Goal: Task Accomplishment & Management: Manage account settings

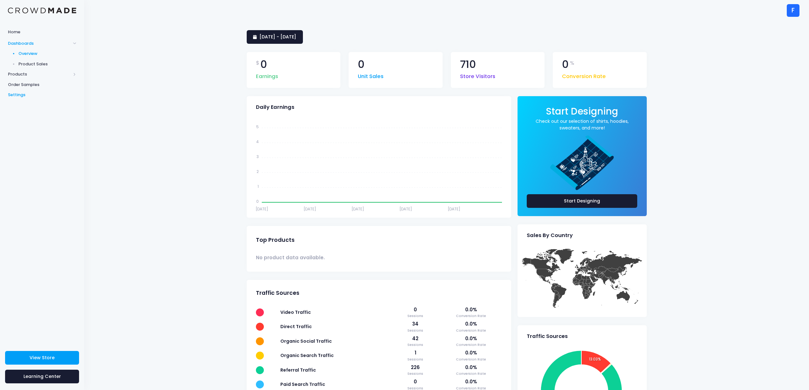
click at [16, 93] on span "Settings" at bounding box center [42, 95] width 68 height 6
click at [795, 7] on div "F" at bounding box center [792, 10] width 13 height 13
click at [794, 8] on div "F" at bounding box center [792, 10] width 13 height 13
click at [763, 43] on div "[DATE] - [DATE] $ 0 Earnings 0 Unit Sales 710 Store Visitors 0 % Conversion Rat…" at bounding box center [446, 255] width 724 height 468
click at [794, 9] on div "F" at bounding box center [792, 10] width 13 height 13
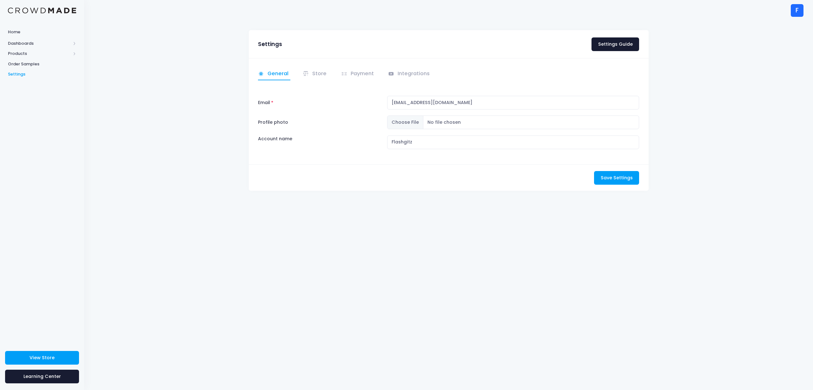
click at [797, 7] on div "F" at bounding box center [797, 10] width 13 height 13
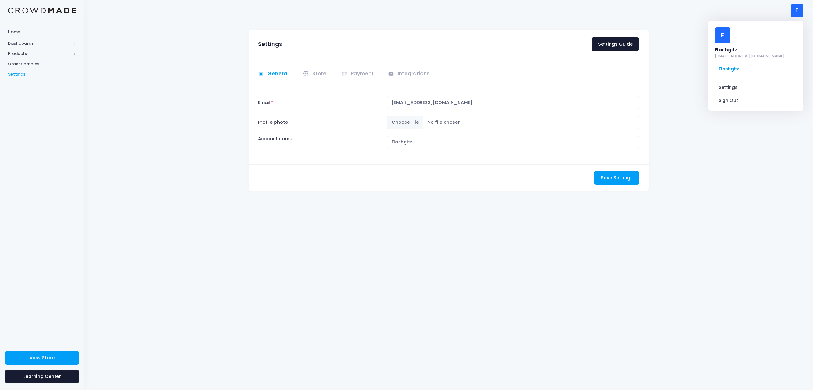
click at [446, 181] on div "Save Settings Saving..." at bounding box center [449, 177] width 400 height 26
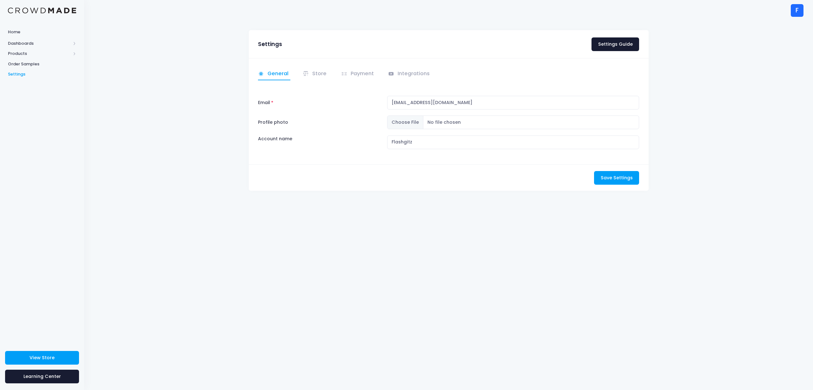
click at [797, 10] on div "F" at bounding box center [797, 10] width 13 height 13
click at [733, 87] on link "Settings" at bounding box center [755, 88] width 85 height 12
click at [328, 71] on li "Store" at bounding box center [316, 74] width 34 height 12
click at [314, 76] on link "Store" at bounding box center [316, 74] width 26 height 12
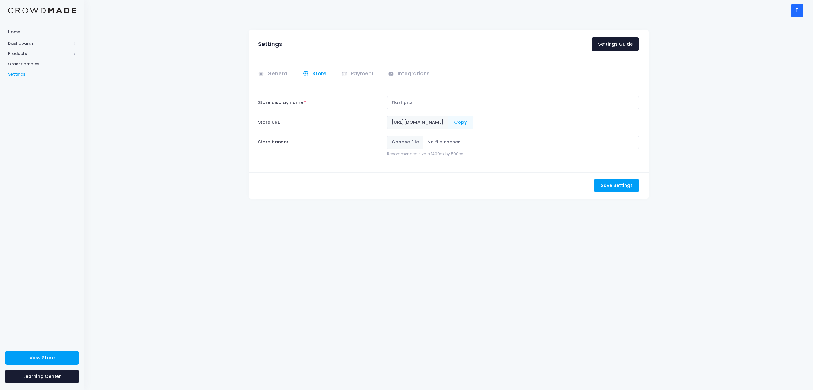
click at [347, 72] on span at bounding box center [345, 73] width 8 height 7
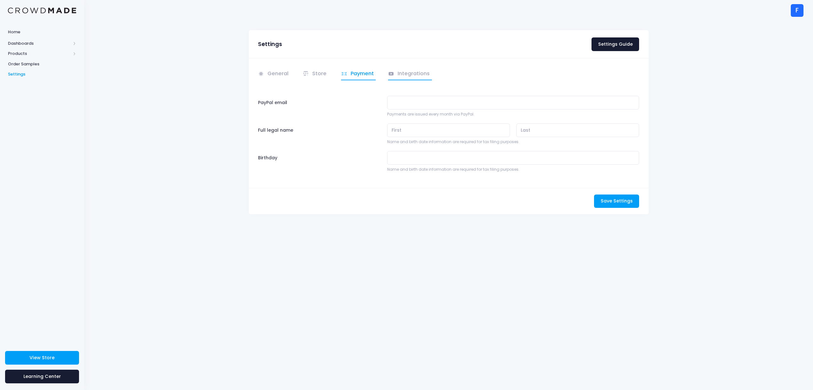
click at [396, 71] on link "Integrations" at bounding box center [410, 74] width 44 height 12
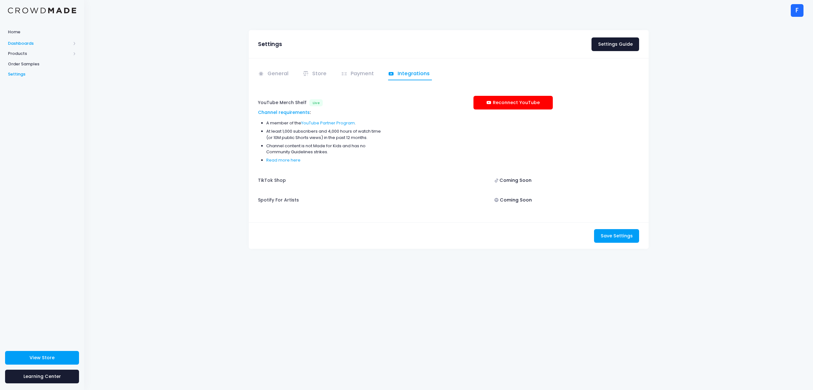
click at [27, 43] on span "Dashboards" at bounding box center [39, 43] width 63 height 6
click at [28, 41] on span "Dashboards" at bounding box center [39, 43] width 63 height 6
click at [25, 34] on span "Home" at bounding box center [42, 32] width 68 height 6
